Goal: Transaction & Acquisition: Obtain resource

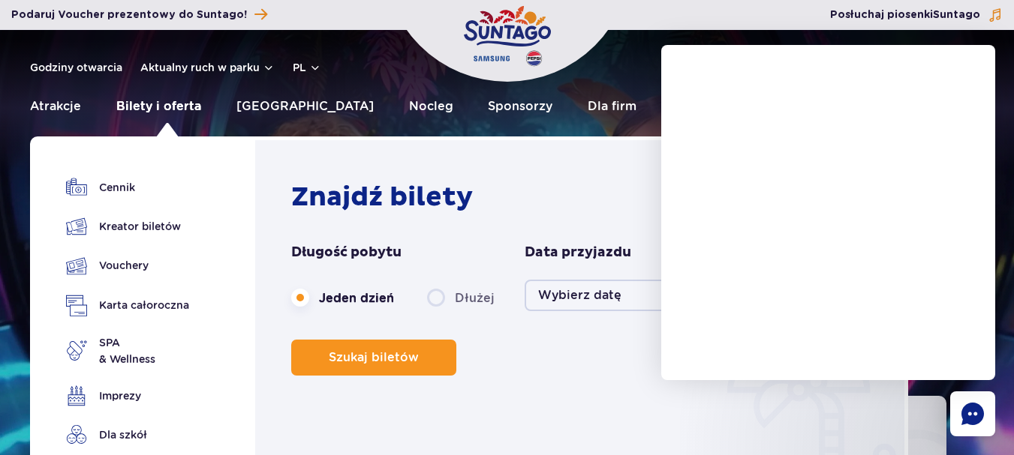
click at [160, 100] on link "Bilety i oferta" at bounding box center [158, 107] width 85 height 36
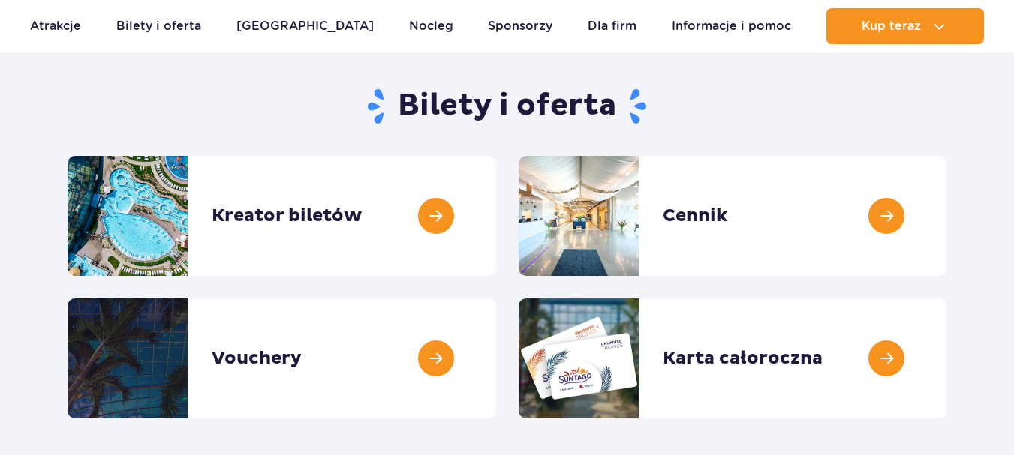
scroll to position [150, 0]
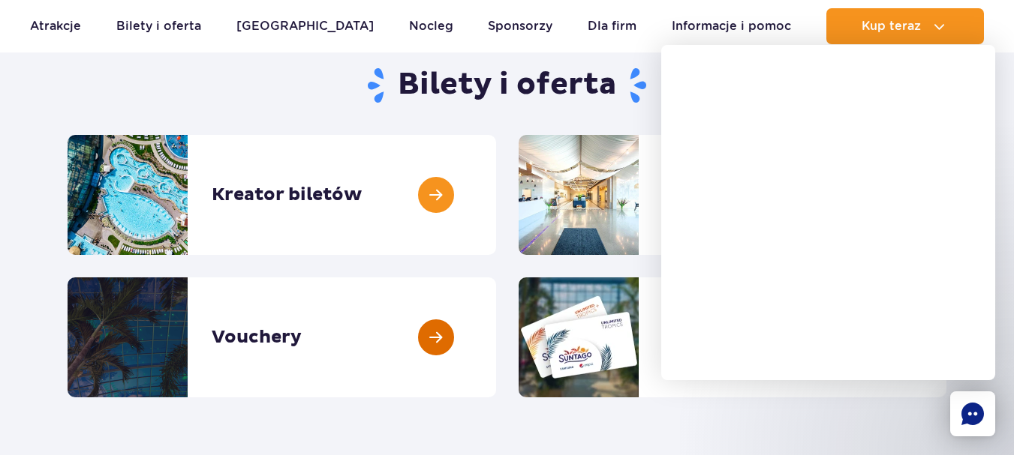
click at [496, 338] on link at bounding box center [496, 338] width 0 height 120
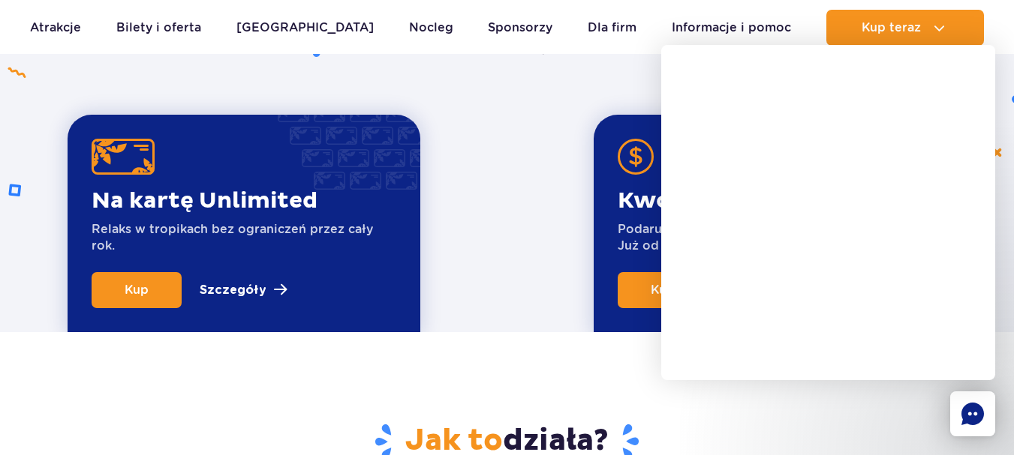
scroll to position [600, 0]
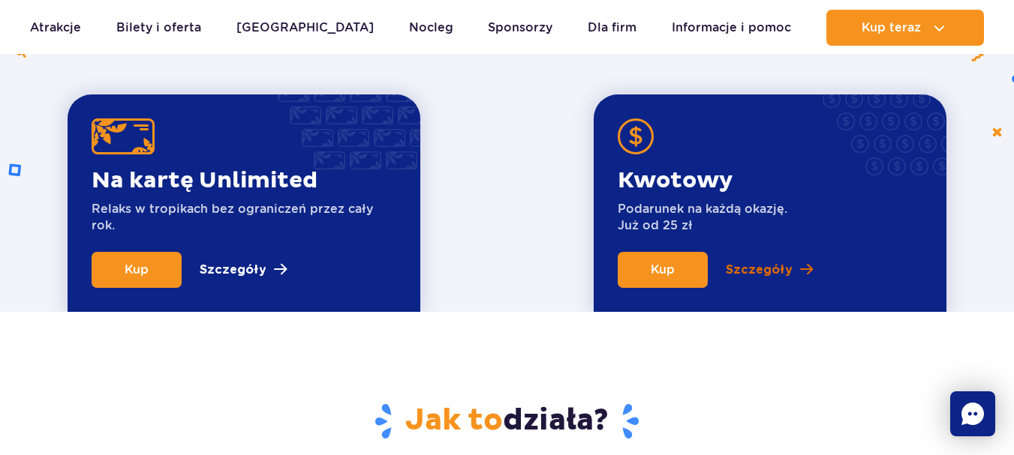
click at [758, 271] on p "Szczegóły" at bounding box center [759, 270] width 67 height 18
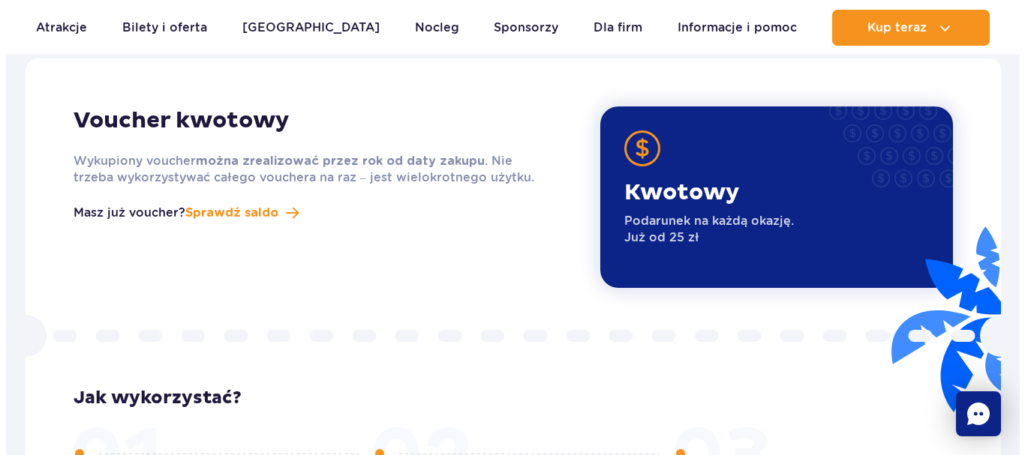
scroll to position [1901, 0]
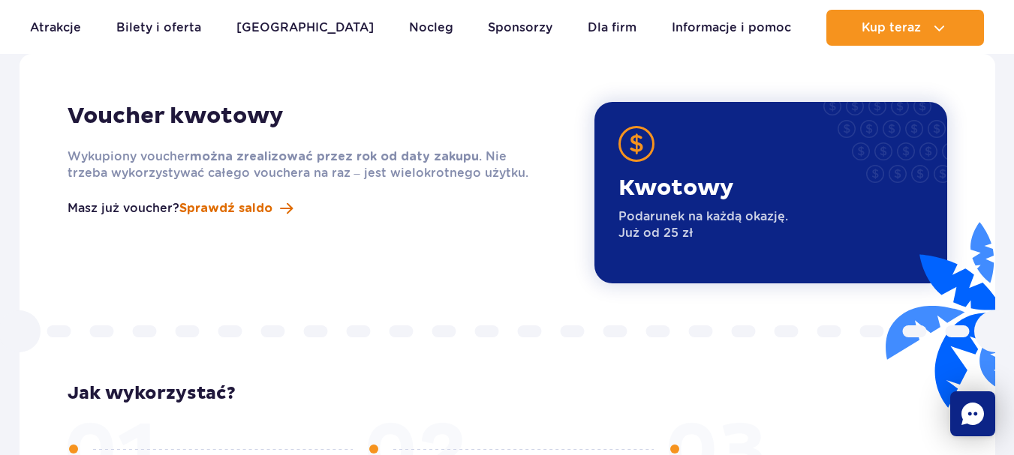
click at [218, 200] on span "Sprawdź saldo" at bounding box center [225, 209] width 93 height 18
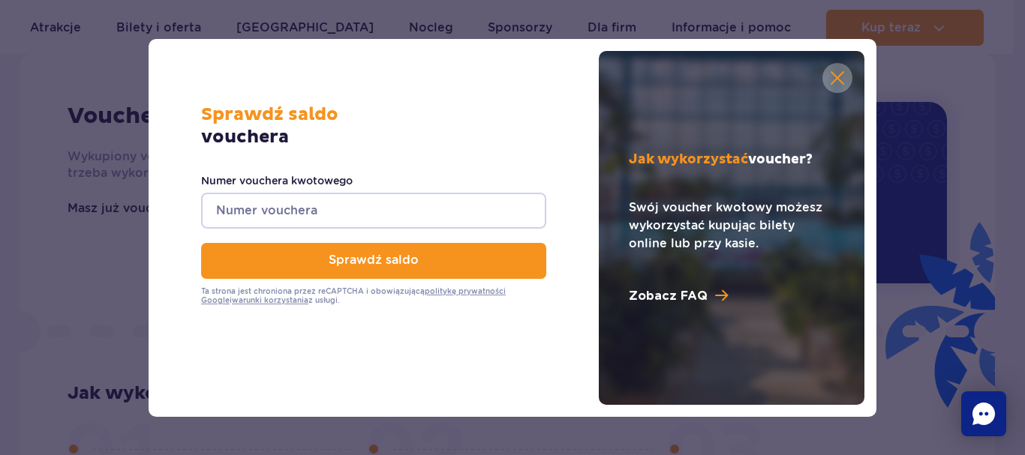
click at [224, 203] on input "Numer vouchera kwotowego" at bounding box center [373, 211] width 345 height 36
